Goal: Task Accomplishment & Management: Manage account settings

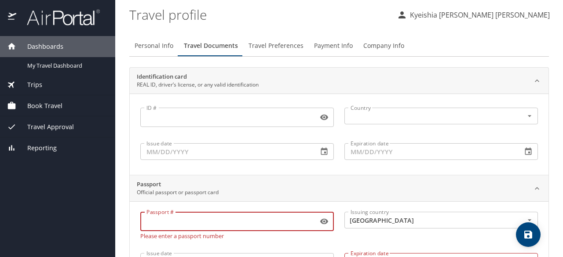
scroll to position [154, 0]
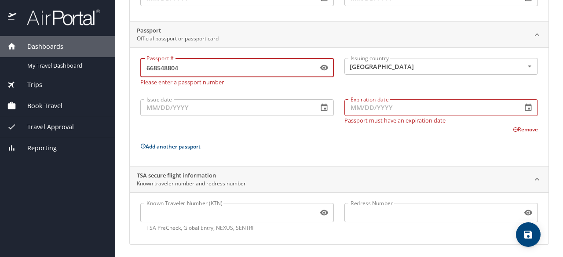
type input "668548804"
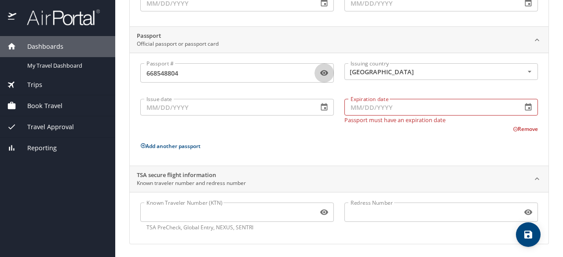
click at [190, 107] on input "Issue date" at bounding box center [225, 107] width 171 height 17
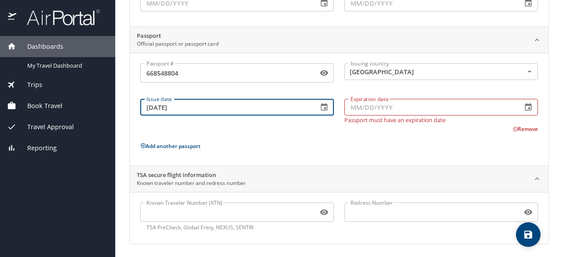
type input "[DATE]"
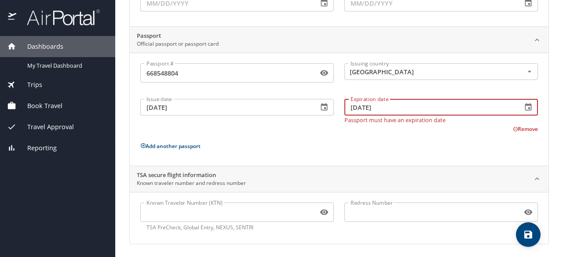
type input "[DATE]"
click at [527, 235] on icon "save" at bounding box center [528, 235] width 8 height 8
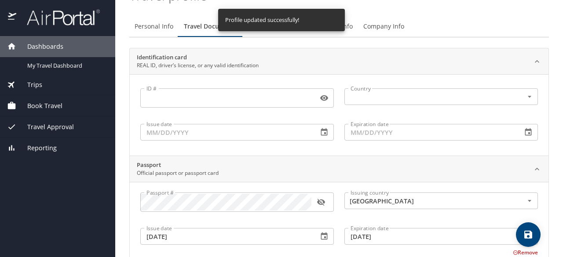
scroll to position [0, 0]
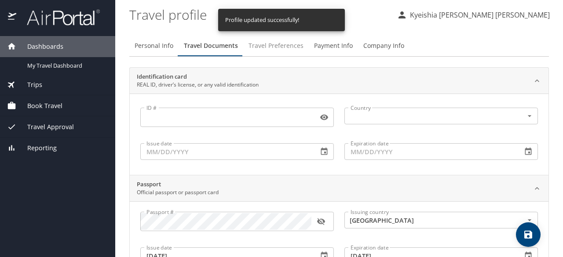
click at [266, 45] on span "Travel Preferences" at bounding box center [275, 45] width 55 height 11
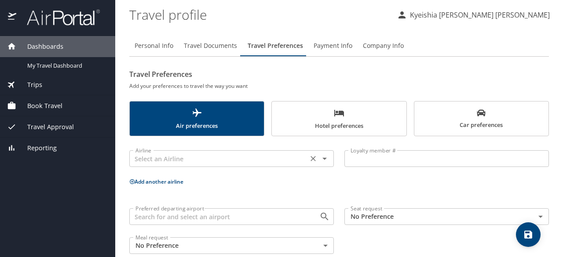
click at [319, 154] on icon "Open" at bounding box center [324, 158] width 11 height 11
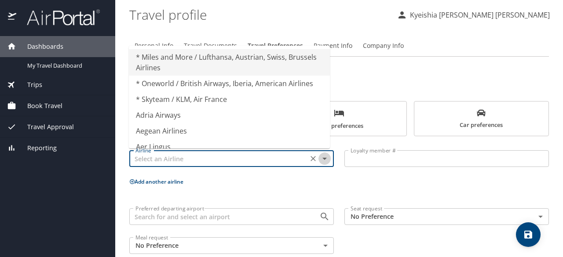
click at [320, 155] on icon "Close" at bounding box center [324, 158] width 11 height 11
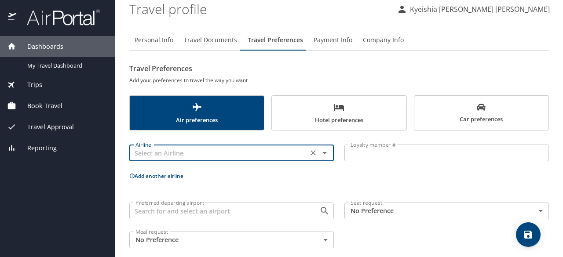
scroll to position [15, 0]
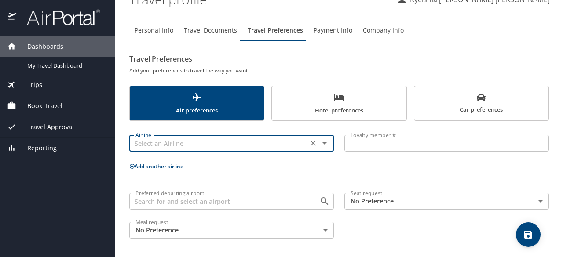
click at [526, 236] on icon "save" at bounding box center [528, 235] width 8 height 8
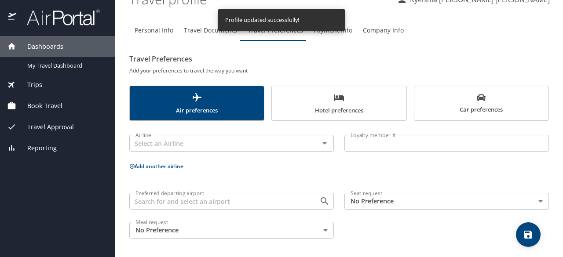
click at [328, 36] on button "Payment Info" at bounding box center [332, 30] width 49 height 21
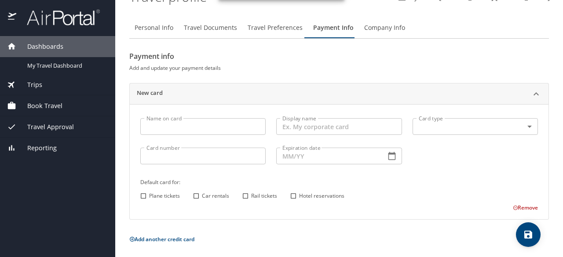
scroll to position [18, 0]
click at [516, 208] on button "Remove" at bounding box center [524, 207] width 25 height 7
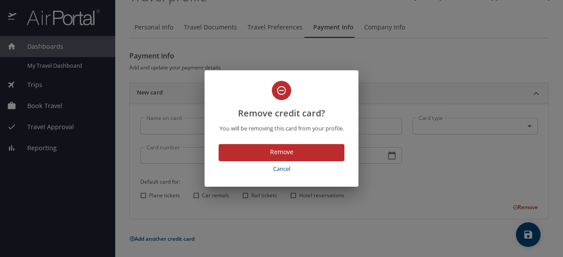
click at [284, 166] on span "Cancel" at bounding box center [281, 169] width 119 height 10
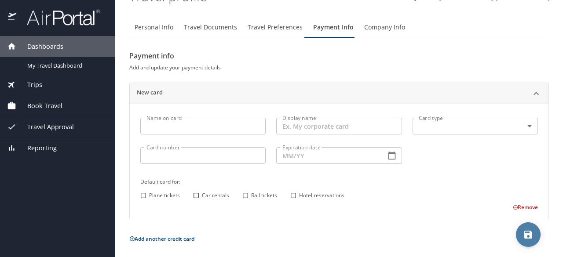
click at [537, 239] on span "save" at bounding box center [528, 234] width 25 height 11
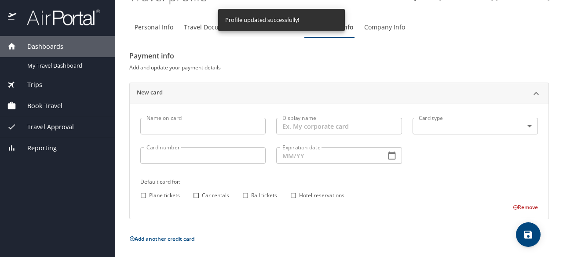
click at [371, 29] on span "Company Info" at bounding box center [384, 27] width 41 height 11
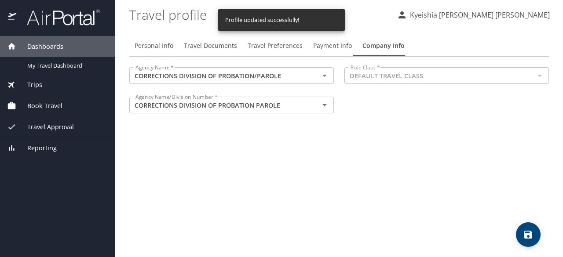
scroll to position [0, 0]
click at [531, 235] on icon "save" at bounding box center [528, 234] width 11 height 11
click at [524, 239] on icon "save" at bounding box center [528, 234] width 11 height 11
